Goal: Information Seeking & Learning: Learn about a topic

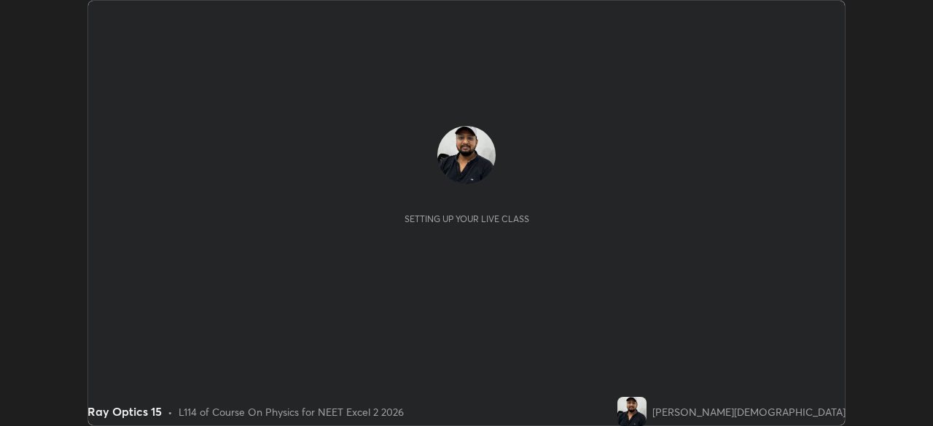
scroll to position [426, 932]
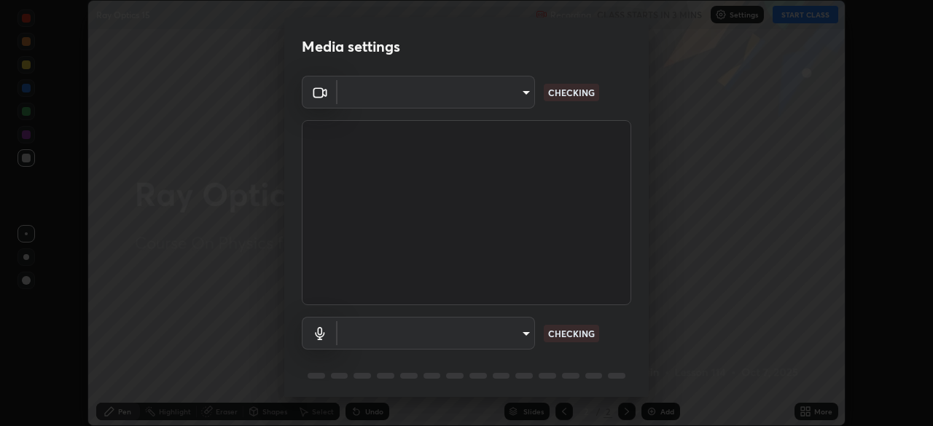
click at [496, 332] on body "Erase all Ray Optics 15 Recording CLASS STARTS IN 3 MINS Settings START CLASS S…" at bounding box center [466, 213] width 933 height 426
type input "7db3104c3122a209b332b64619111aa91615a24fb0de166504fa5909fce8eb30"
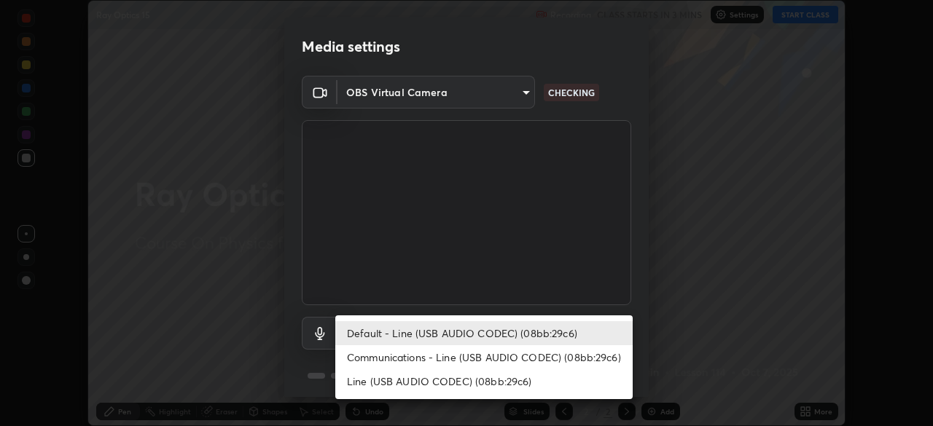
click at [495, 357] on li "Communications - Line (USB AUDIO CODEC) (08bb:29c6)" at bounding box center [483, 357] width 297 height 24
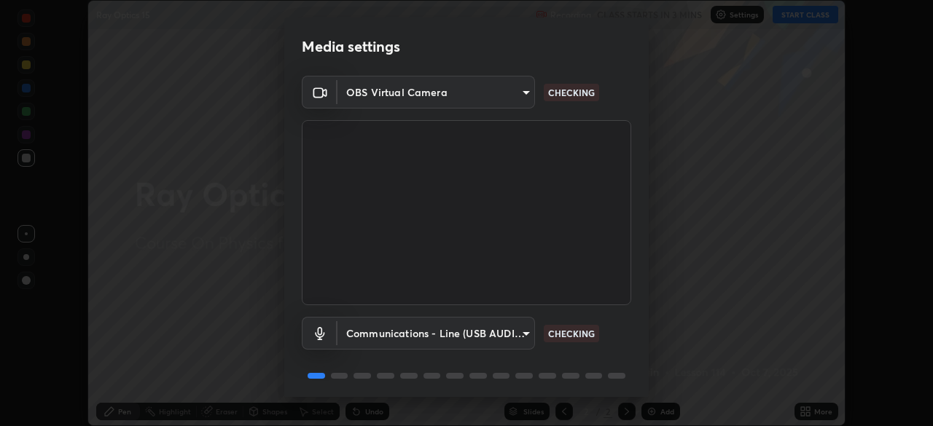
type input "communications"
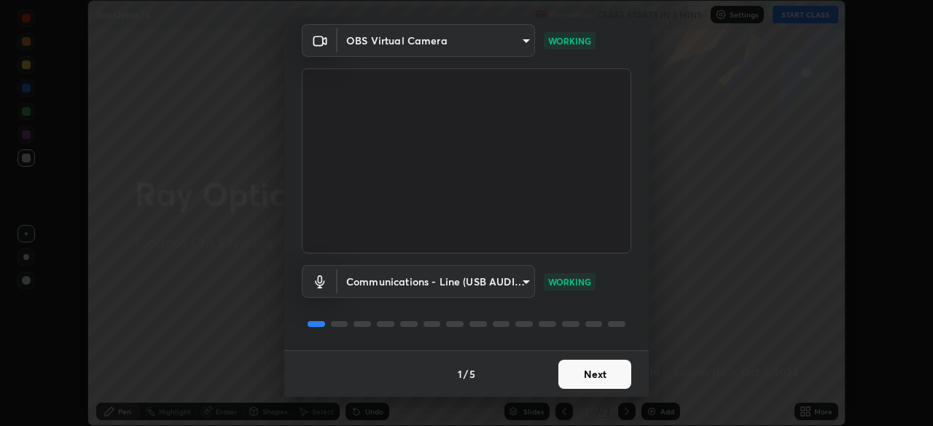
click at [592, 372] on button "Next" at bounding box center [594, 374] width 73 height 29
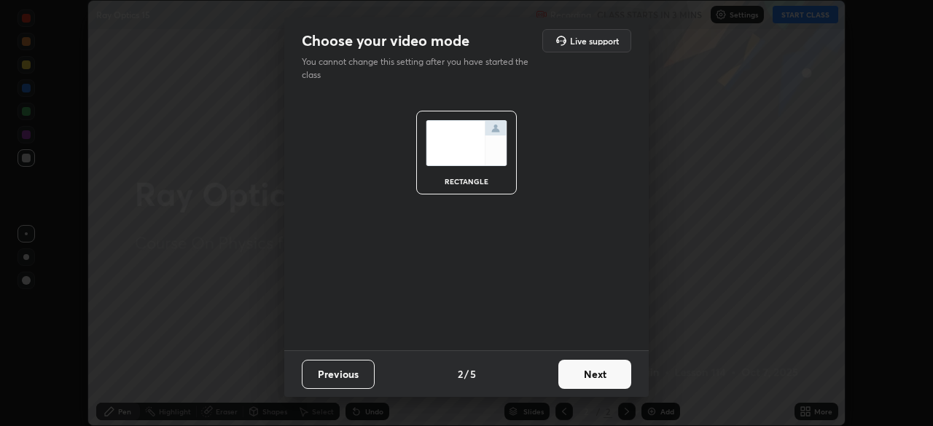
scroll to position [0, 0]
click at [601, 375] on button "Next" at bounding box center [594, 374] width 73 height 29
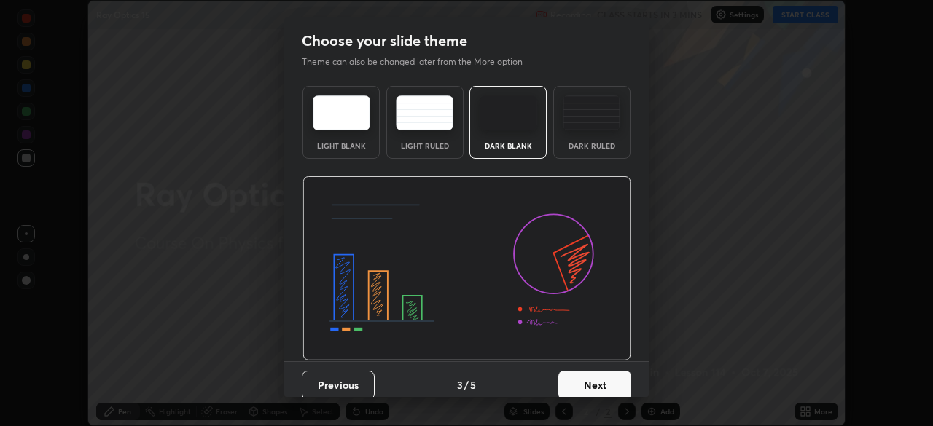
click at [587, 124] on img at bounding box center [592, 112] width 58 height 35
click at [603, 386] on button "Next" at bounding box center [594, 385] width 73 height 29
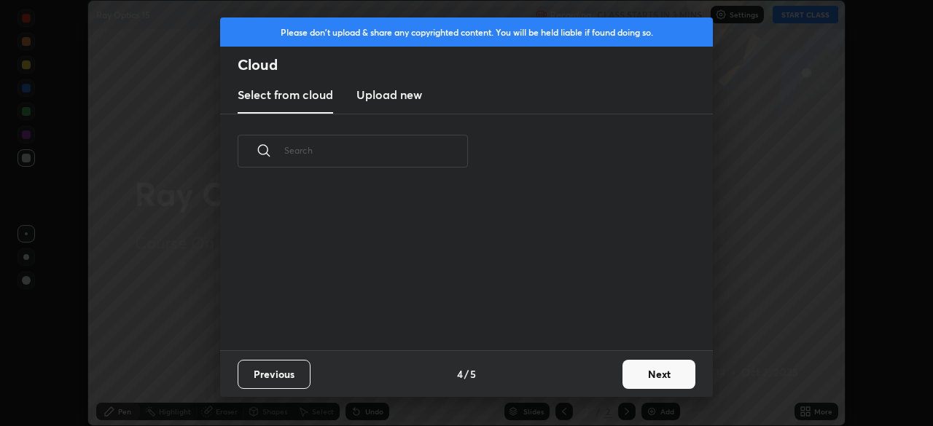
click at [637, 372] on button "Next" at bounding box center [658, 374] width 73 height 29
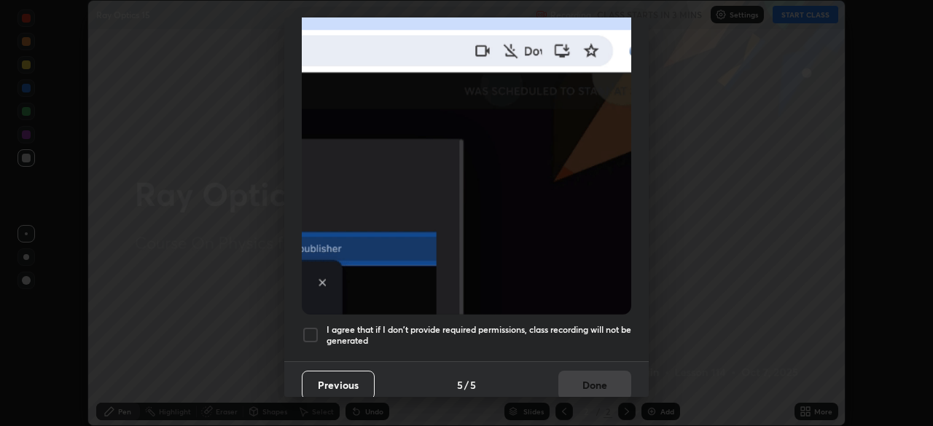
scroll to position [349, 0]
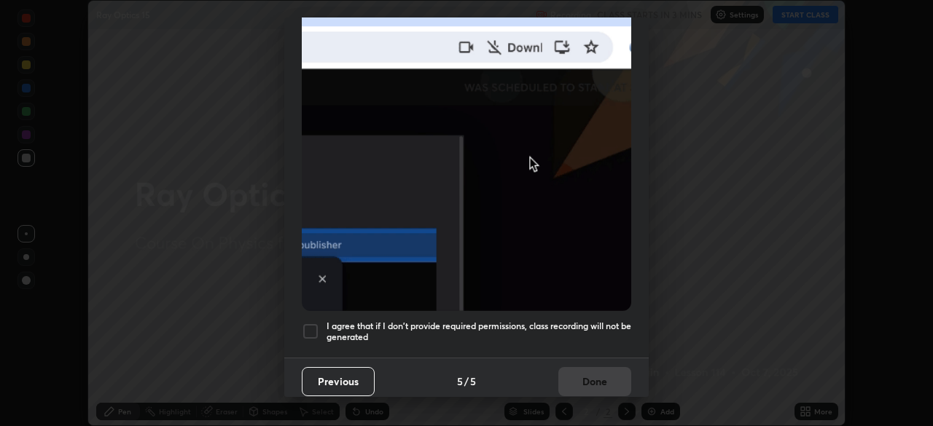
click at [439, 327] on h5 "I agree that if I don't provide required permissions, class recording will not …" at bounding box center [478, 332] width 305 height 23
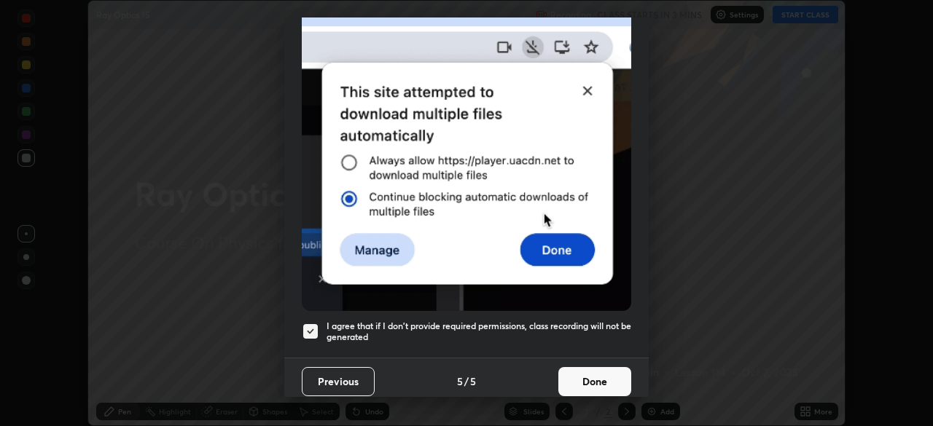
click at [577, 380] on button "Done" at bounding box center [594, 381] width 73 height 29
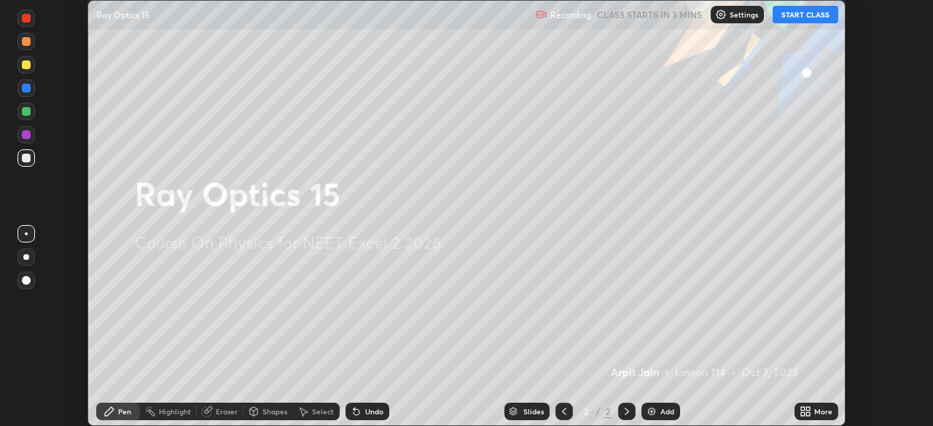
click at [795, 16] on button "START CLASS" at bounding box center [805, 14] width 66 height 17
click at [649, 405] on div "Add" at bounding box center [660, 411] width 39 height 17
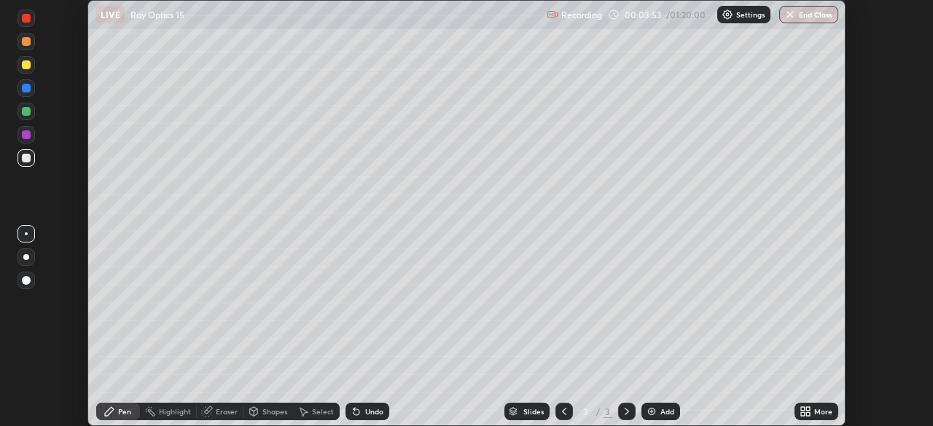
click at [26, 66] on div at bounding box center [26, 64] width 9 height 9
click at [28, 90] on div at bounding box center [26, 88] width 9 height 9
click at [24, 136] on div at bounding box center [26, 134] width 9 height 9
click at [28, 65] on div at bounding box center [26, 64] width 9 height 9
click at [23, 154] on div at bounding box center [26, 158] width 9 height 9
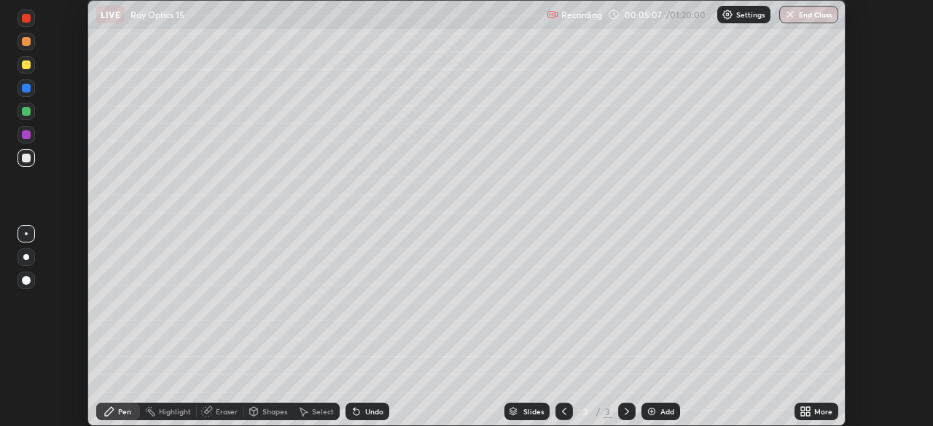
click at [23, 261] on div at bounding box center [25, 257] width 17 height 17
click at [361, 407] on div "Undo" at bounding box center [367, 411] width 44 height 17
click at [29, 65] on div at bounding box center [26, 64] width 9 height 9
click at [160, 412] on div "Highlight" at bounding box center [175, 411] width 32 height 7
click at [112, 412] on icon at bounding box center [109, 412] width 12 height 12
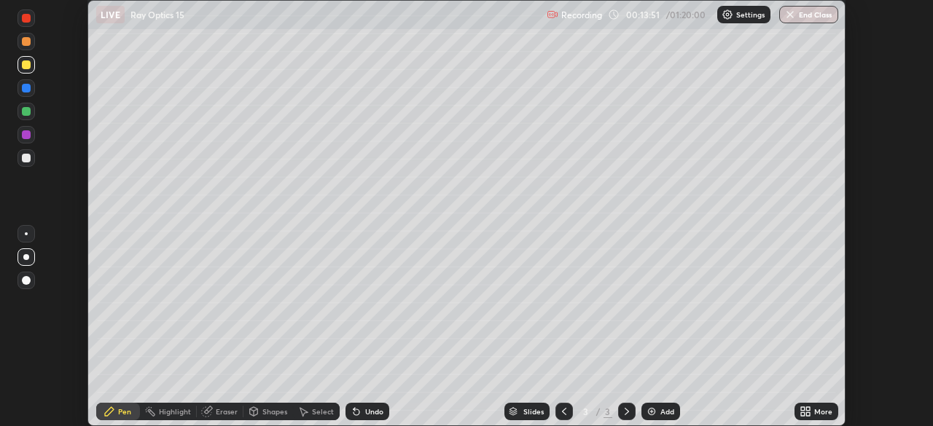
click at [24, 160] on div at bounding box center [26, 158] width 9 height 9
click at [23, 69] on div at bounding box center [26, 64] width 9 height 9
click at [25, 112] on div at bounding box center [26, 111] width 9 height 9
click at [28, 85] on div at bounding box center [26, 88] width 9 height 9
click at [28, 278] on div at bounding box center [26, 280] width 9 height 9
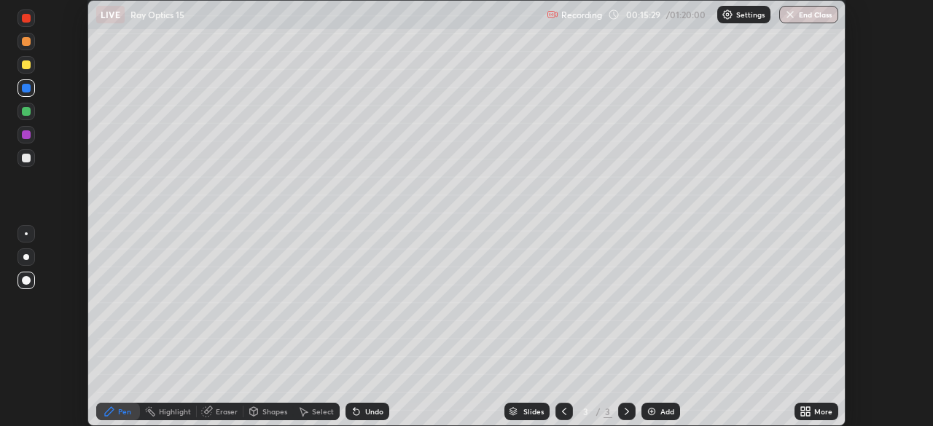
click at [365, 413] on div "Undo" at bounding box center [374, 411] width 18 height 7
click at [23, 109] on div at bounding box center [26, 111] width 9 height 9
click at [216, 415] on div "Eraser" at bounding box center [227, 411] width 22 height 7
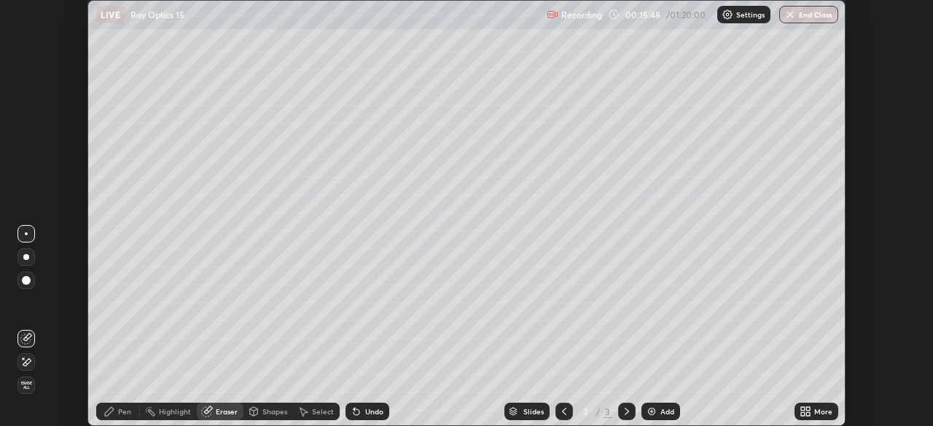
click at [28, 364] on icon at bounding box center [26, 362] width 12 height 12
click at [112, 414] on icon at bounding box center [109, 412] width 12 height 12
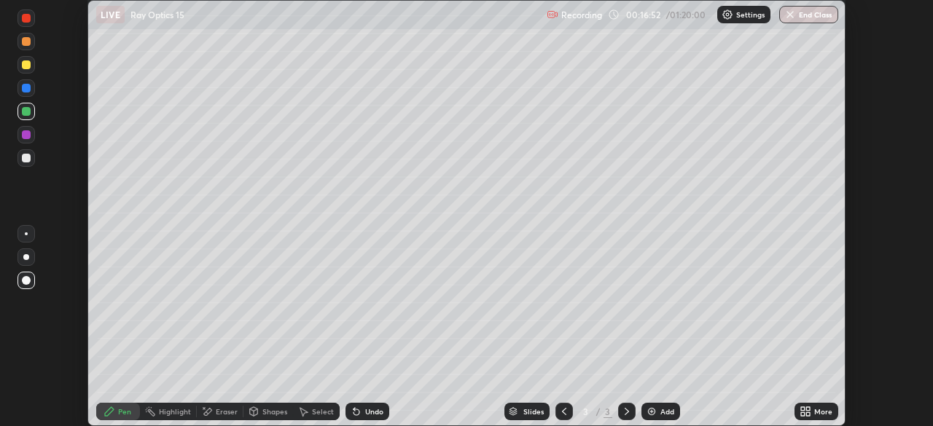
click at [29, 20] on div at bounding box center [26, 18] width 9 height 9
click at [26, 112] on div at bounding box center [26, 111] width 9 height 9
click at [173, 410] on div "Highlight" at bounding box center [175, 411] width 32 height 7
click at [115, 410] on icon at bounding box center [109, 412] width 12 height 12
click at [219, 410] on div "Eraser" at bounding box center [227, 411] width 22 height 7
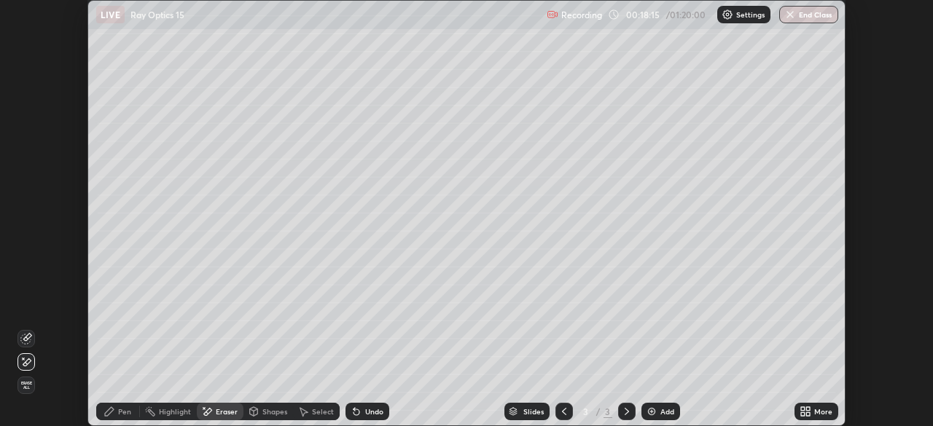
click at [109, 418] on div "Pen" at bounding box center [118, 411] width 44 height 17
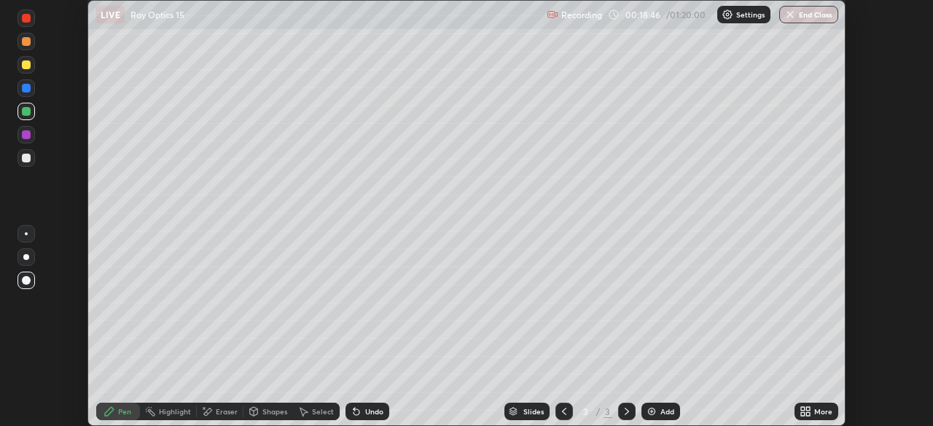
click at [163, 415] on div "Highlight" at bounding box center [175, 411] width 32 height 7
click at [115, 413] on icon at bounding box center [109, 412] width 12 height 12
click at [660, 410] on div "Add" at bounding box center [667, 411] width 14 height 7
click at [28, 157] on div at bounding box center [26, 158] width 9 height 9
click at [556, 415] on div at bounding box center [563, 411] width 17 height 17
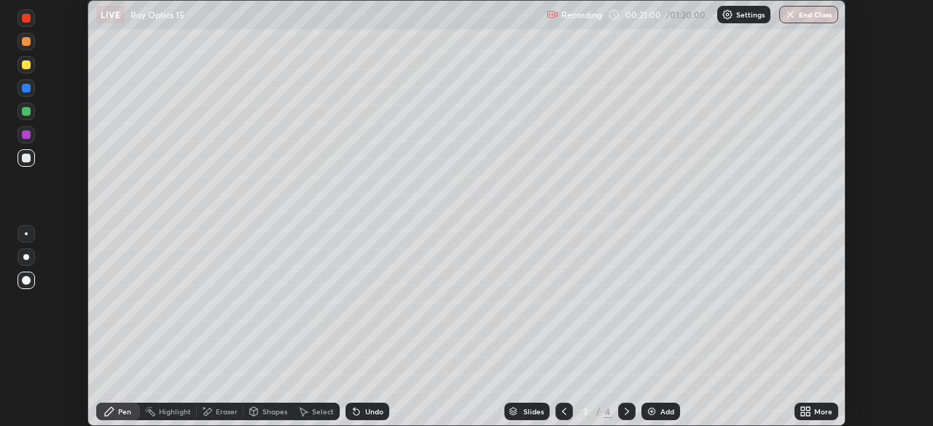
click at [625, 414] on icon at bounding box center [627, 412] width 12 height 12
click at [565, 415] on icon at bounding box center [564, 412] width 12 height 12
click at [168, 417] on div "Highlight" at bounding box center [168, 411] width 57 height 17
click at [627, 408] on icon at bounding box center [627, 412] width 12 height 12
click at [568, 416] on div at bounding box center [563, 411] width 17 height 17
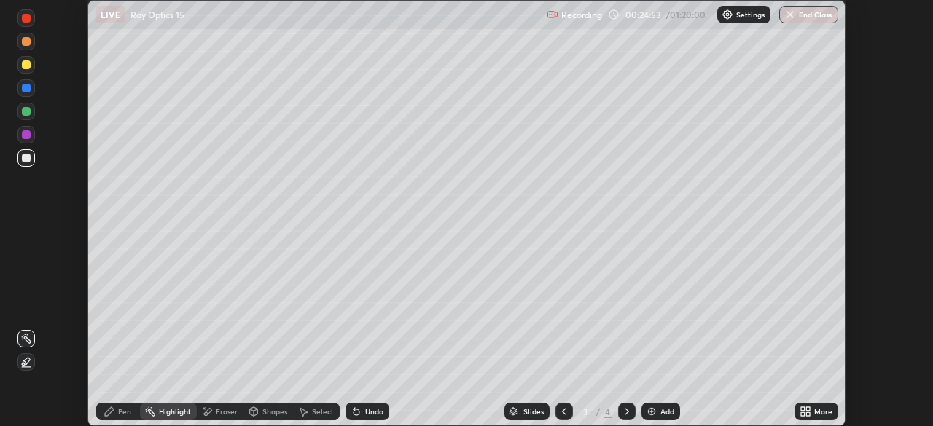
click at [624, 411] on icon at bounding box center [627, 412] width 12 height 12
click at [660, 412] on div "Add" at bounding box center [667, 411] width 14 height 7
click at [122, 415] on div "Pen" at bounding box center [124, 411] width 13 height 7
click at [561, 414] on icon at bounding box center [564, 412] width 12 height 12
click at [563, 412] on icon at bounding box center [564, 412] width 12 height 12
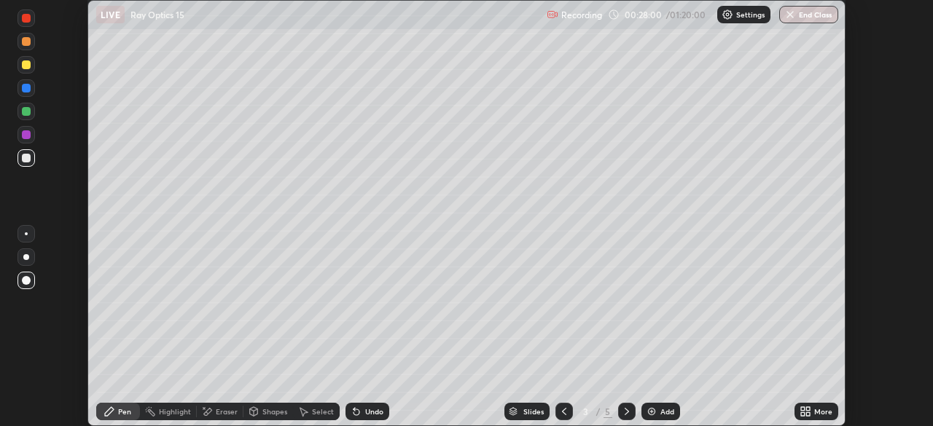
click at [625, 409] on icon at bounding box center [627, 412] width 12 height 12
click at [563, 412] on icon at bounding box center [564, 412] width 12 height 12
click at [625, 412] on icon at bounding box center [627, 412] width 12 height 12
click at [663, 415] on div "Add" at bounding box center [667, 411] width 14 height 7
click at [555, 414] on div at bounding box center [563, 411] width 17 height 17
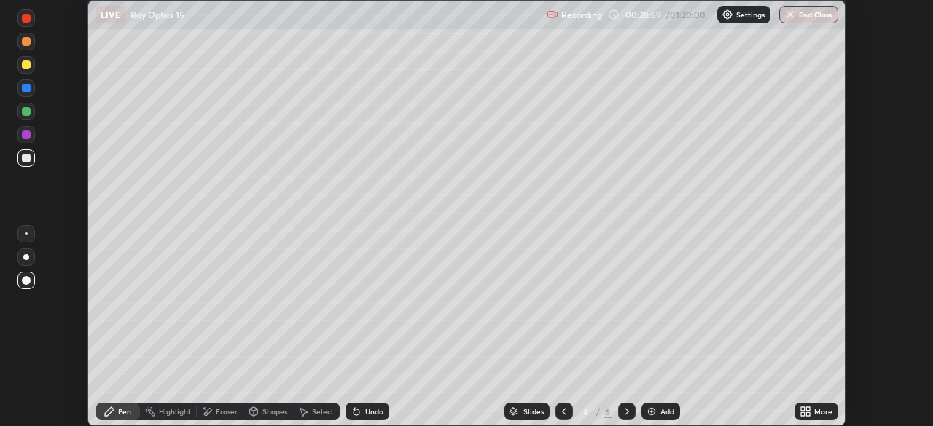
click at [564, 408] on icon at bounding box center [564, 411] width 4 height 7
click at [625, 406] on icon at bounding box center [627, 412] width 12 height 12
click at [627, 412] on icon at bounding box center [627, 411] width 4 height 7
click at [568, 420] on div at bounding box center [563, 411] width 17 height 29
click at [625, 412] on icon at bounding box center [627, 412] width 12 height 12
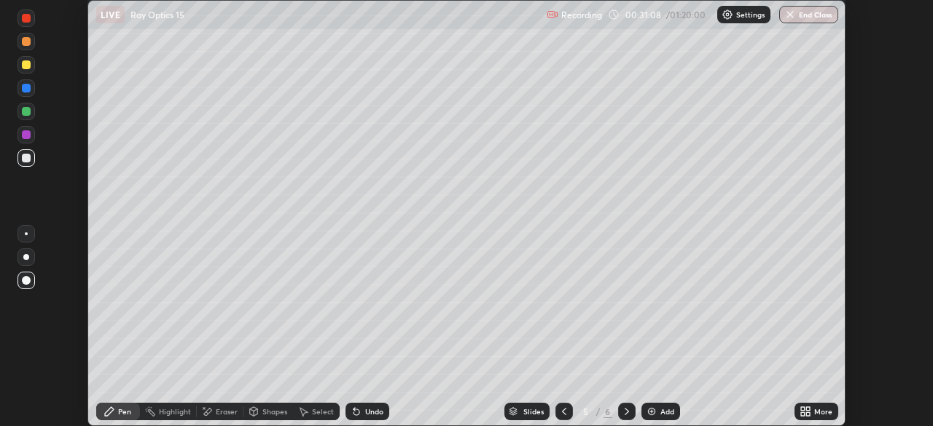
click at [633, 413] on div at bounding box center [626, 411] width 17 height 17
click at [662, 414] on div "Add" at bounding box center [667, 411] width 14 height 7
click at [27, 66] on div at bounding box center [26, 64] width 9 height 9
click at [25, 113] on div at bounding box center [26, 111] width 9 height 9
click at [555, 409] on div at bounding box center [563, 411] width 17 height 17
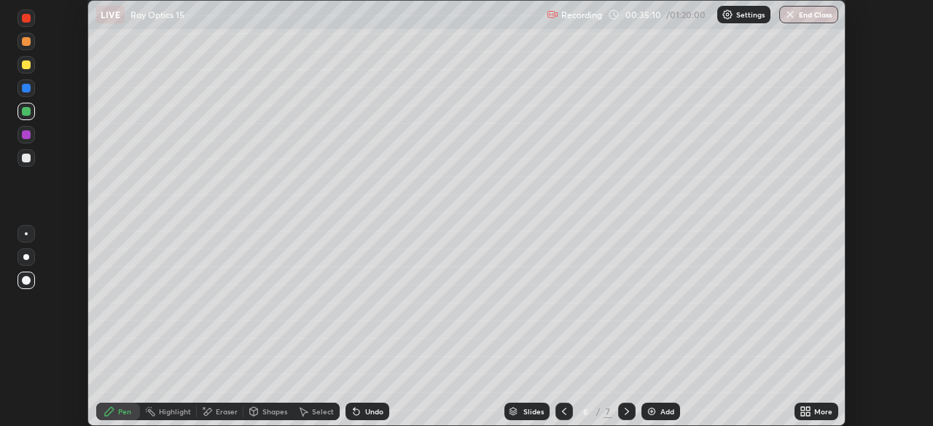
click at [560, 408] on icon at bounding box center [564, 412] width 12 height 12
click at [561, 408] on icon at bounding box center [564, 412] width 12 height 12
click at [622, 418] on div at bounding box center [626, 411] width 17 height 17
click at [625, 412] on icon at bounding box center [627, 412] width 12 height 12
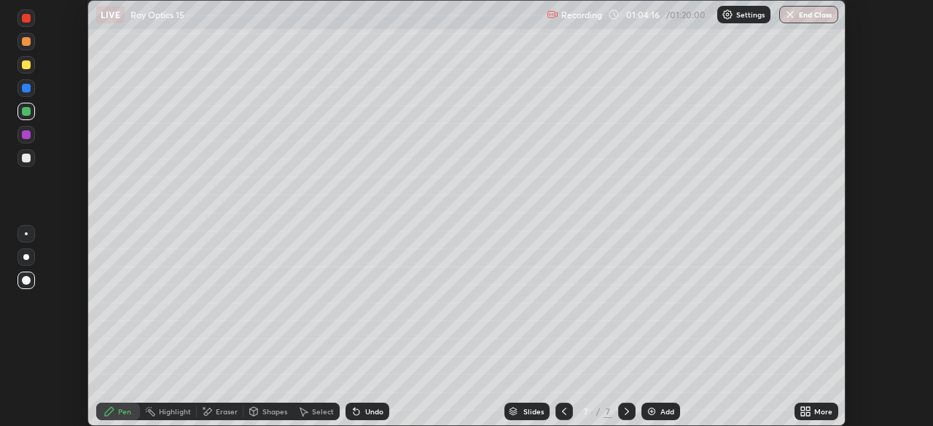
click at [649, 404] on div "Add" at bounding box center [660, 411] width 39 height 17
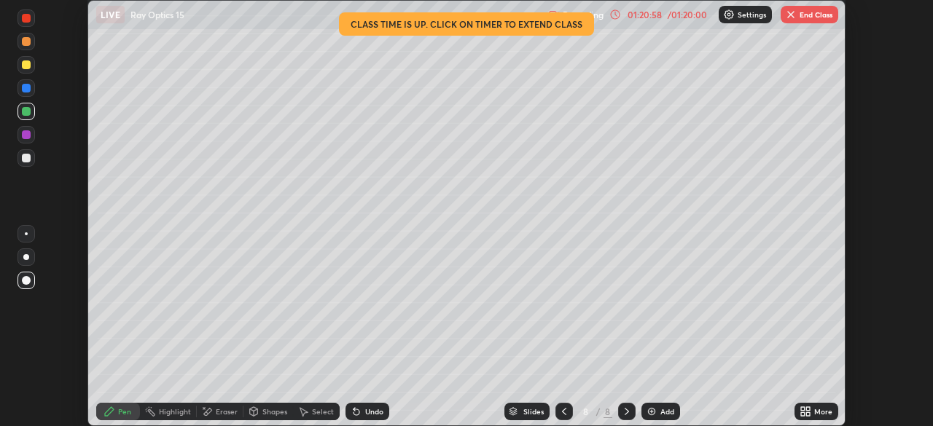
click at [796, 15] on img "button" at bounding box center [791, 15] width 12 height 12
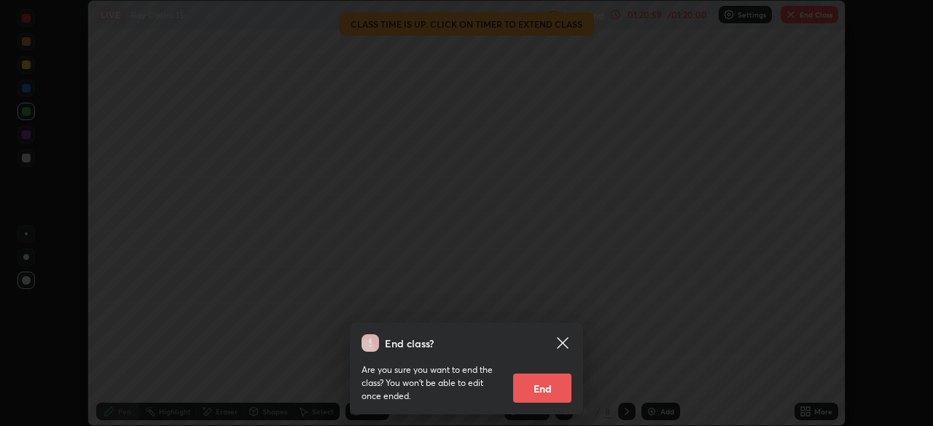
click at [557, 388] on button "End" at bounding box center [542, 388] width 58 height 29
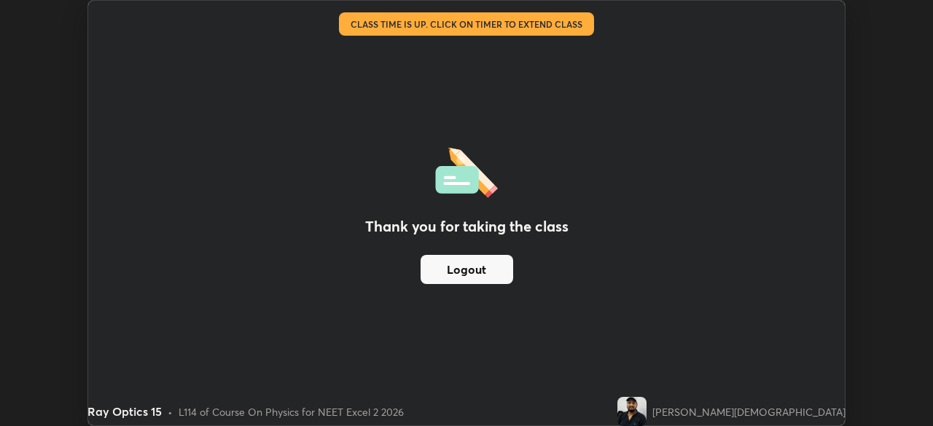
click at [499, 274] on button "Logout" at bounding box center [466, 269] width 93 height 29
